Goal: Navigation & Orientation: Understand site structure

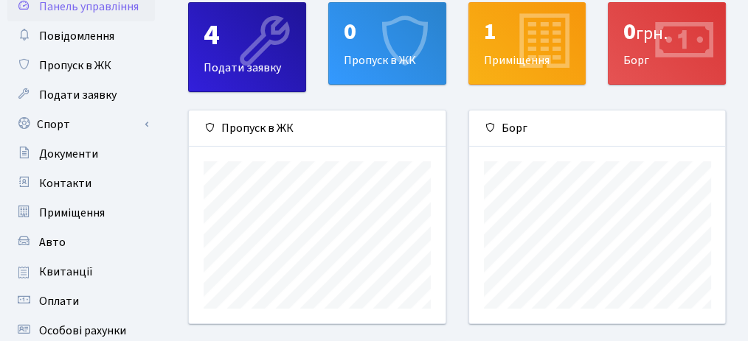
scroll to position [27, 0]
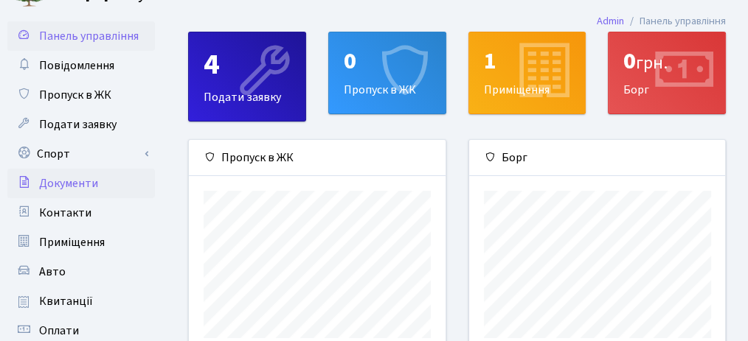
click at [86, 187] on span "Документи" at bounding box center [68, 184] width 59 height 16
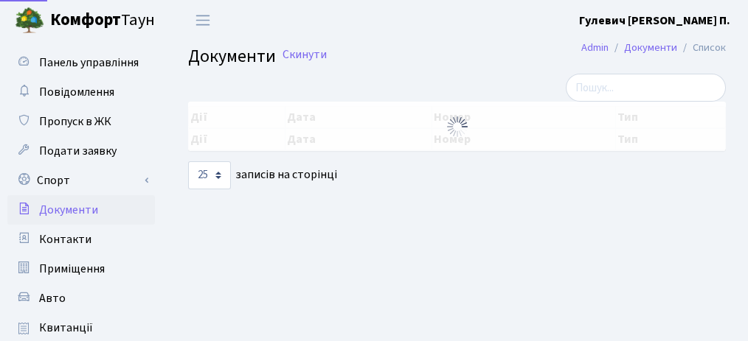
select select "25"
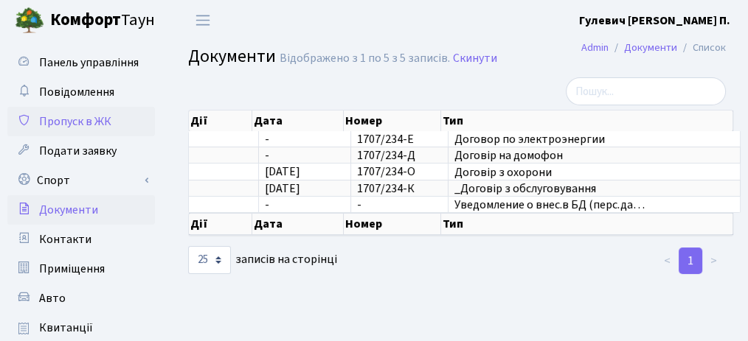
click at [86, 119] on span "Пропуск в ЖК" at bounding box center [75, 122] width 72 height 16
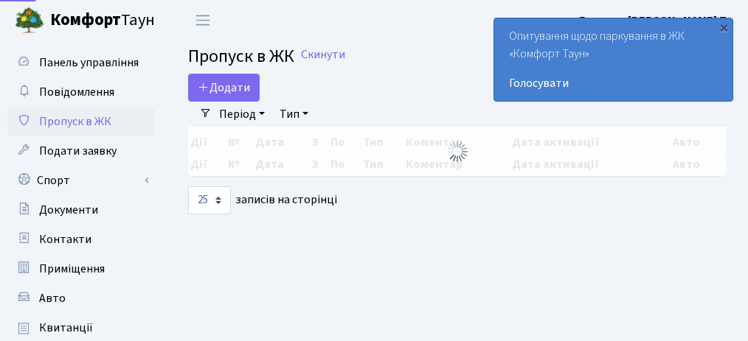
select select "25"
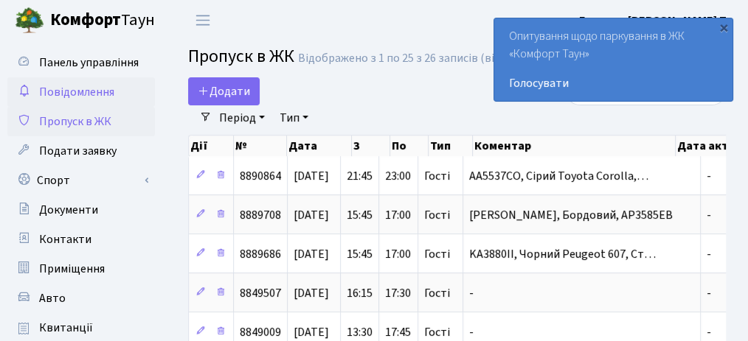
click at [86, 94] on span "Повідомлення" at bounding box center [76, 92] width 75 height 16
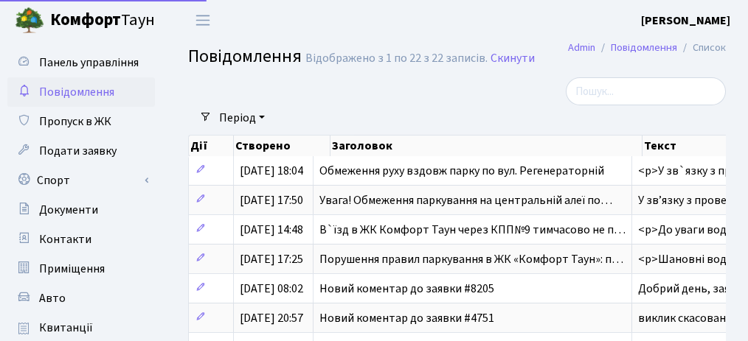
select select "25"
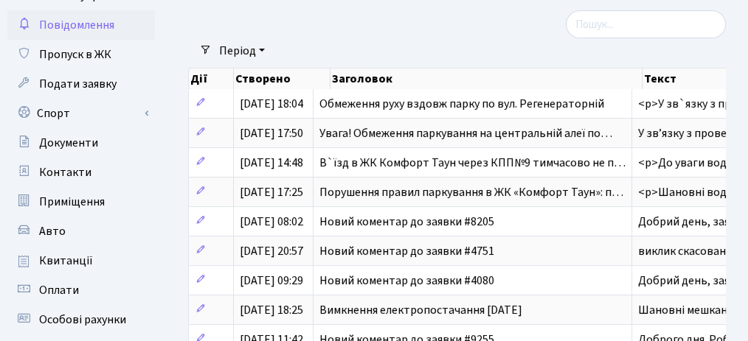
scroll to position [98, 0]
